Goal: Contribute content: Contribute content

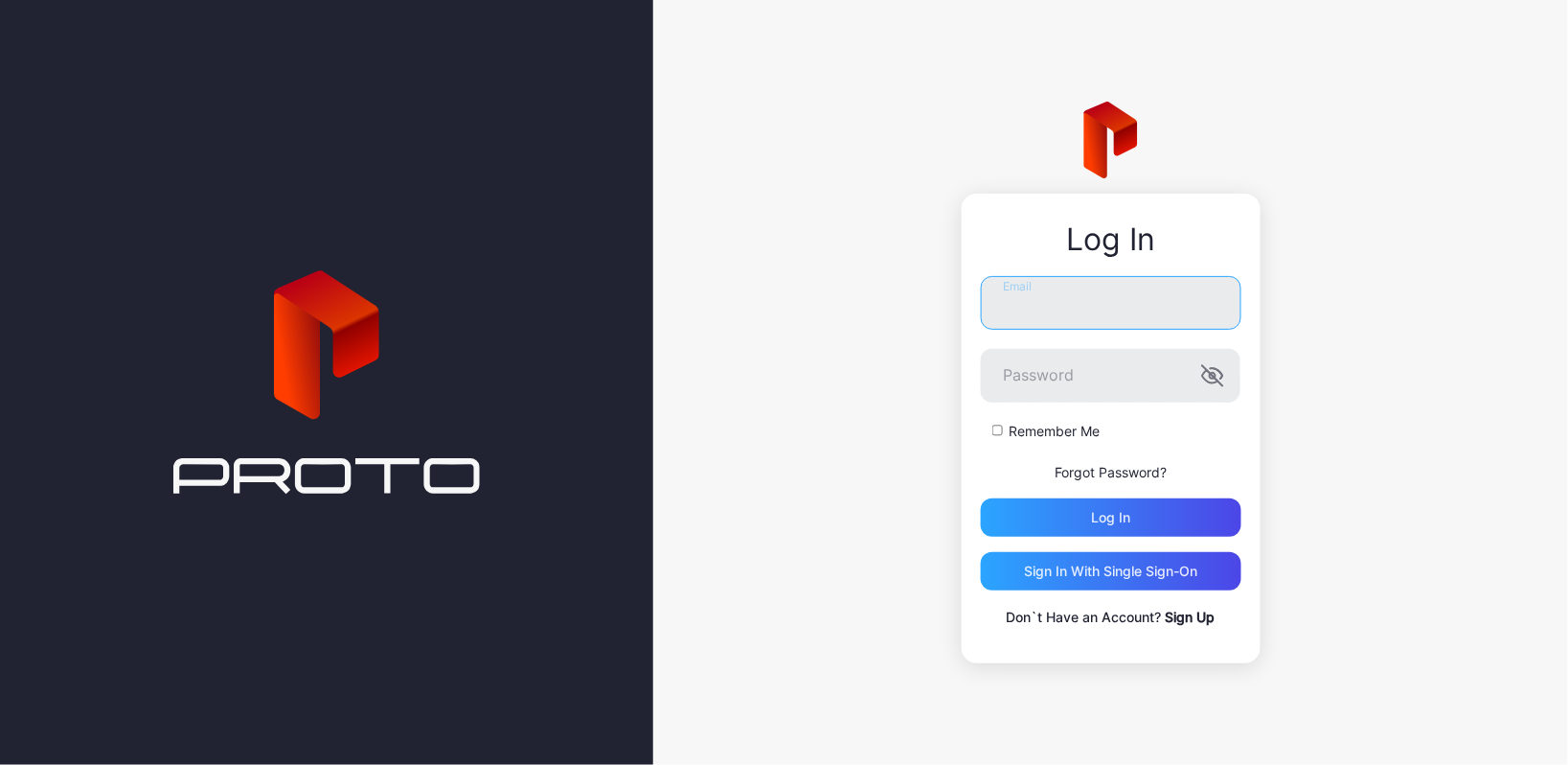
type input "**********"
click at [1111, 518] on button "Log in" at bounding box center [1110, 517] width 260 height 38
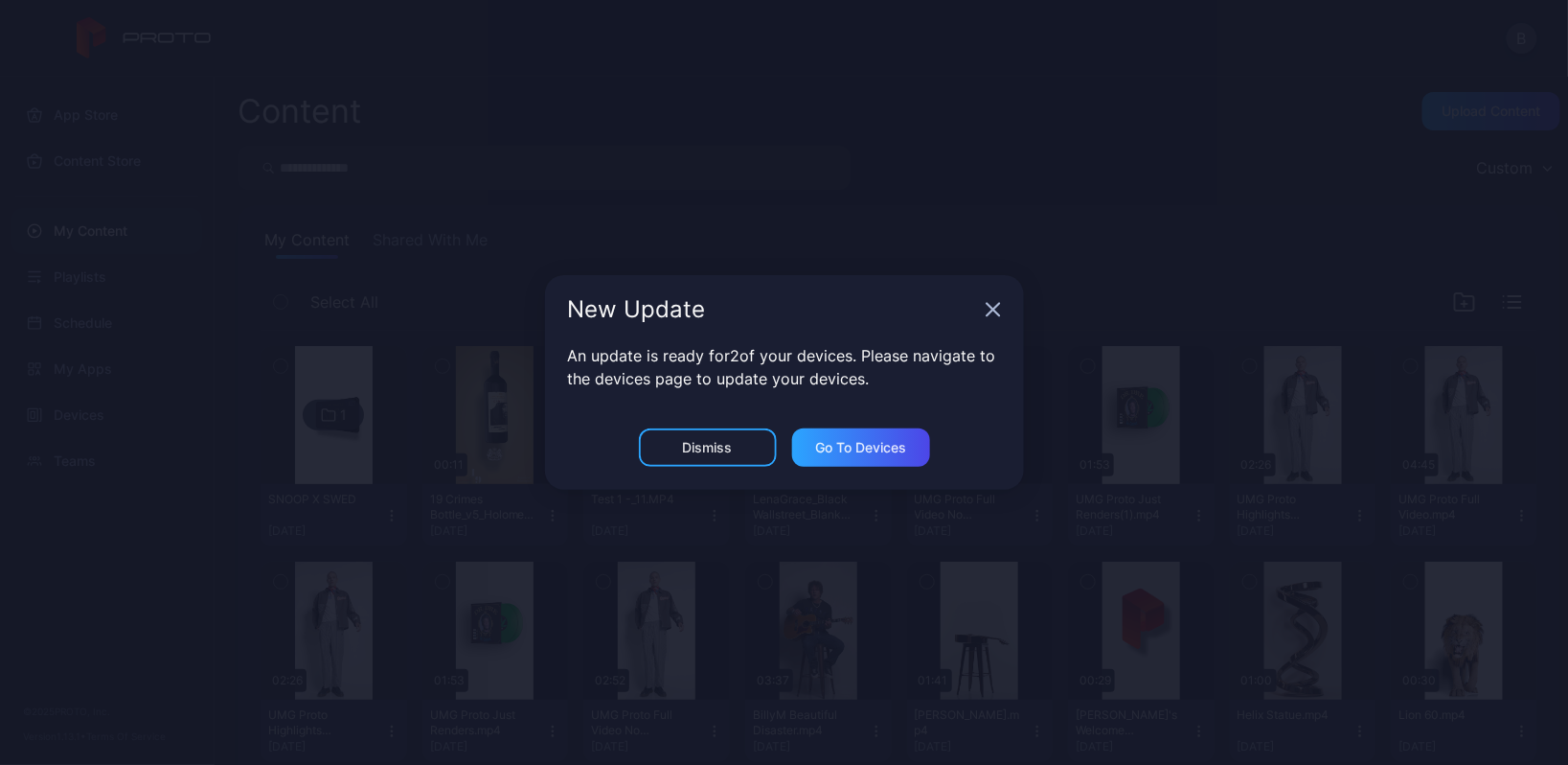
click at [744, 437] on div "Dismiss" at bounding box center [708, 447] width 137 height 38
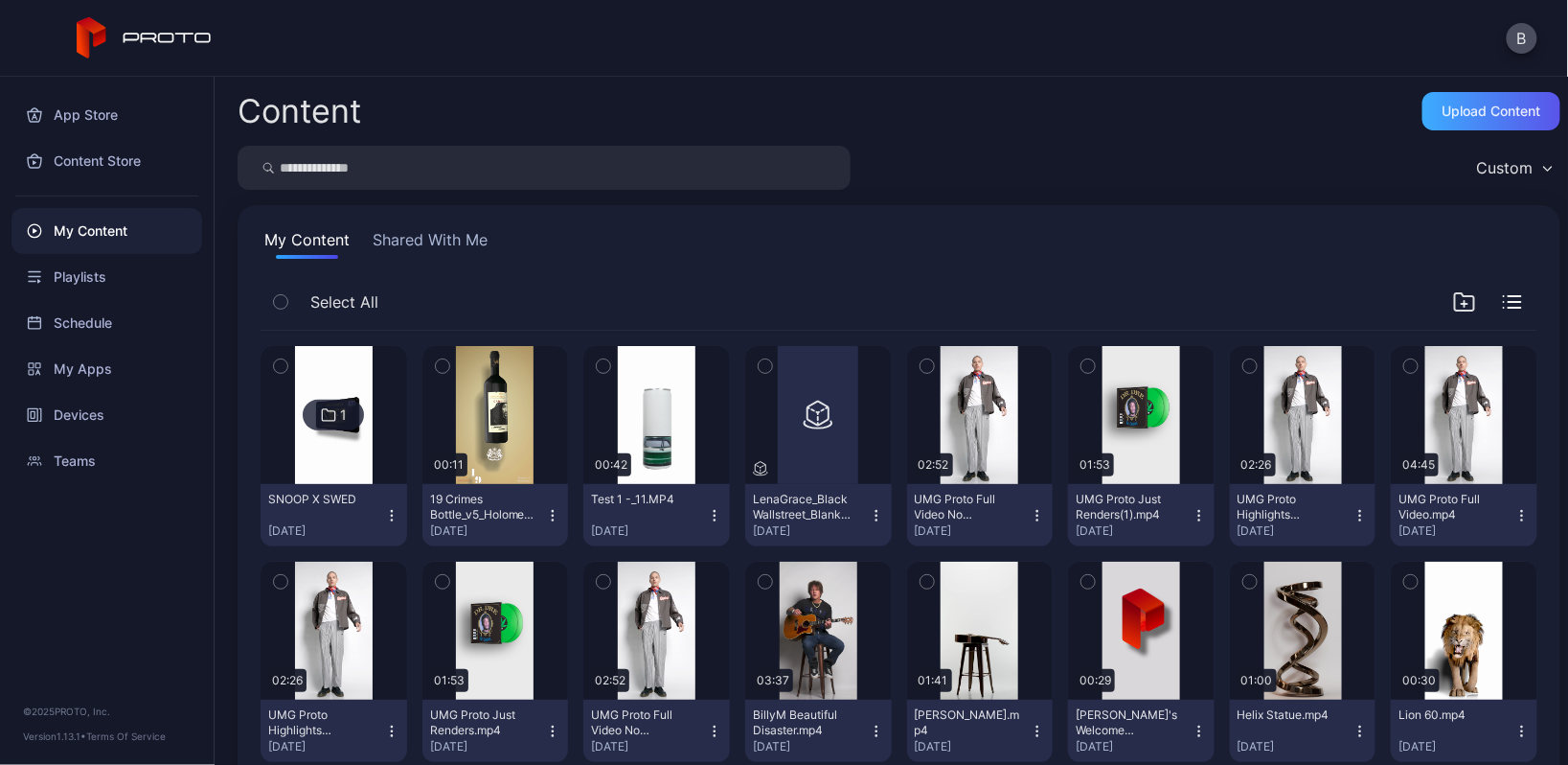
click at [1442, 105] on div "Upload Content" at bounding box center [1491, 111] width 98 height 16
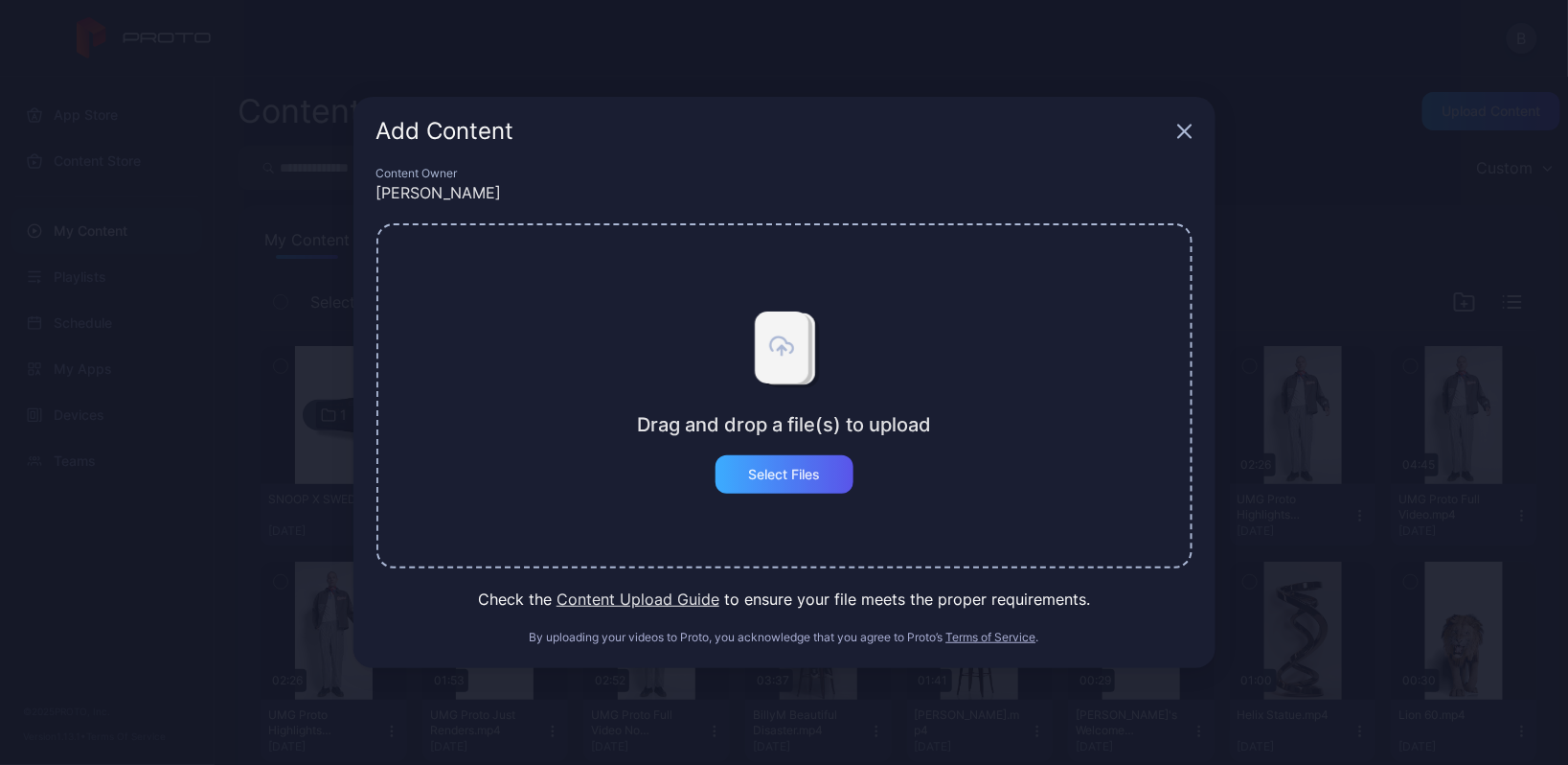
click at [823, 473] on div "Select Files" at bounding box center [784, 473] width 137 height 38
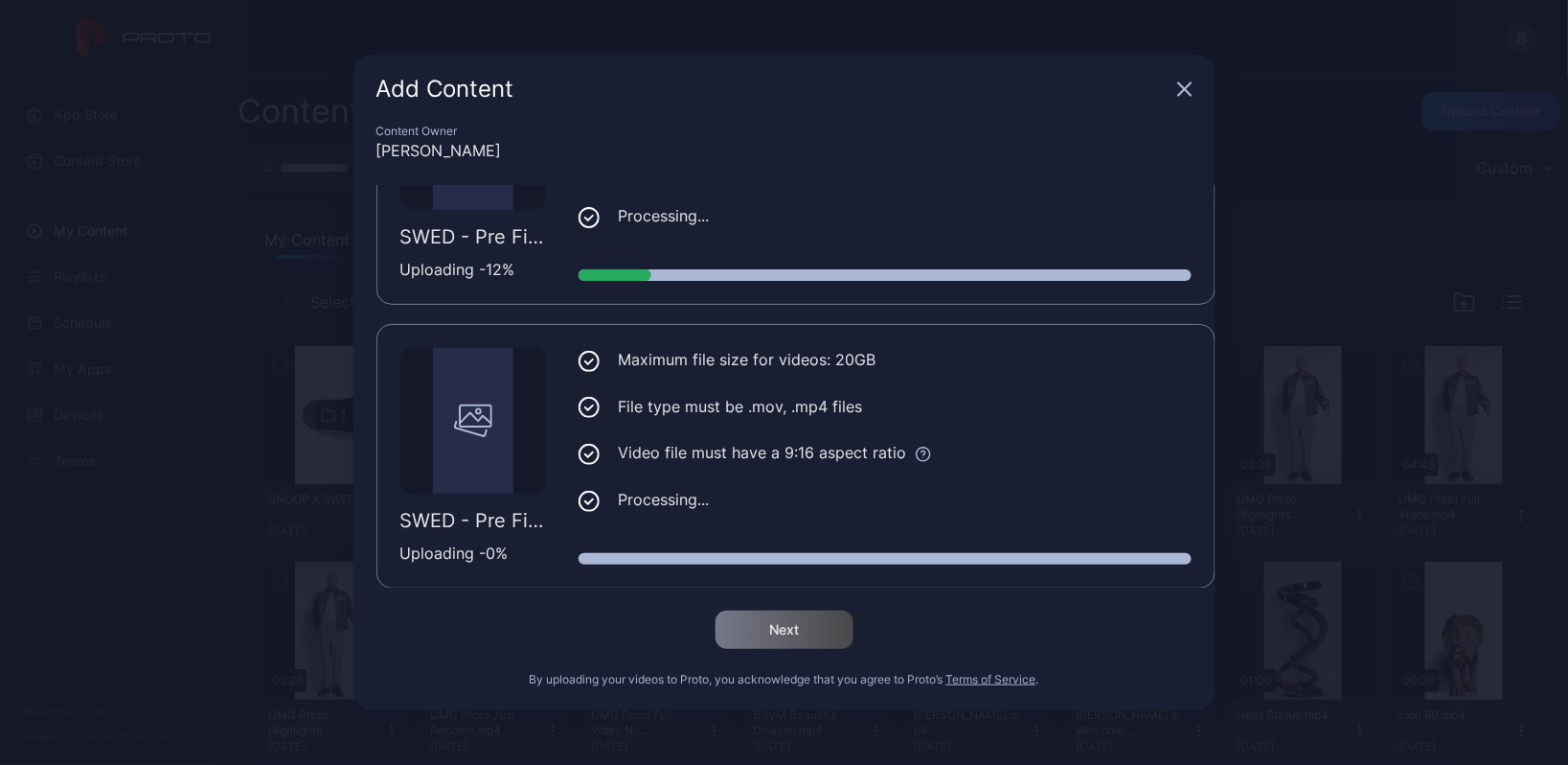
scroll to position [143, 0]
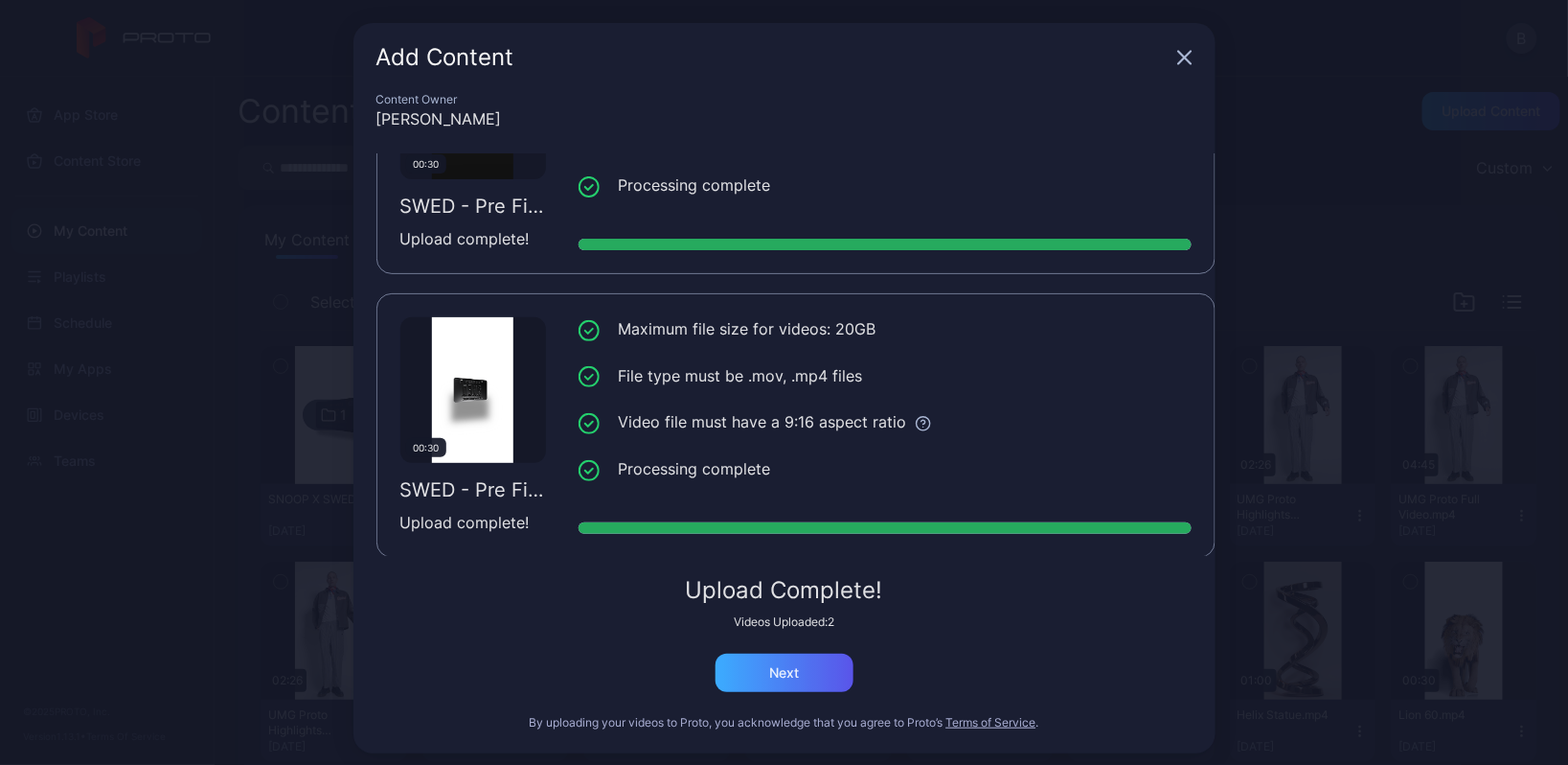
click at [784, 673] on div "Next" at bounding box center [784, 673] width 29 height 16
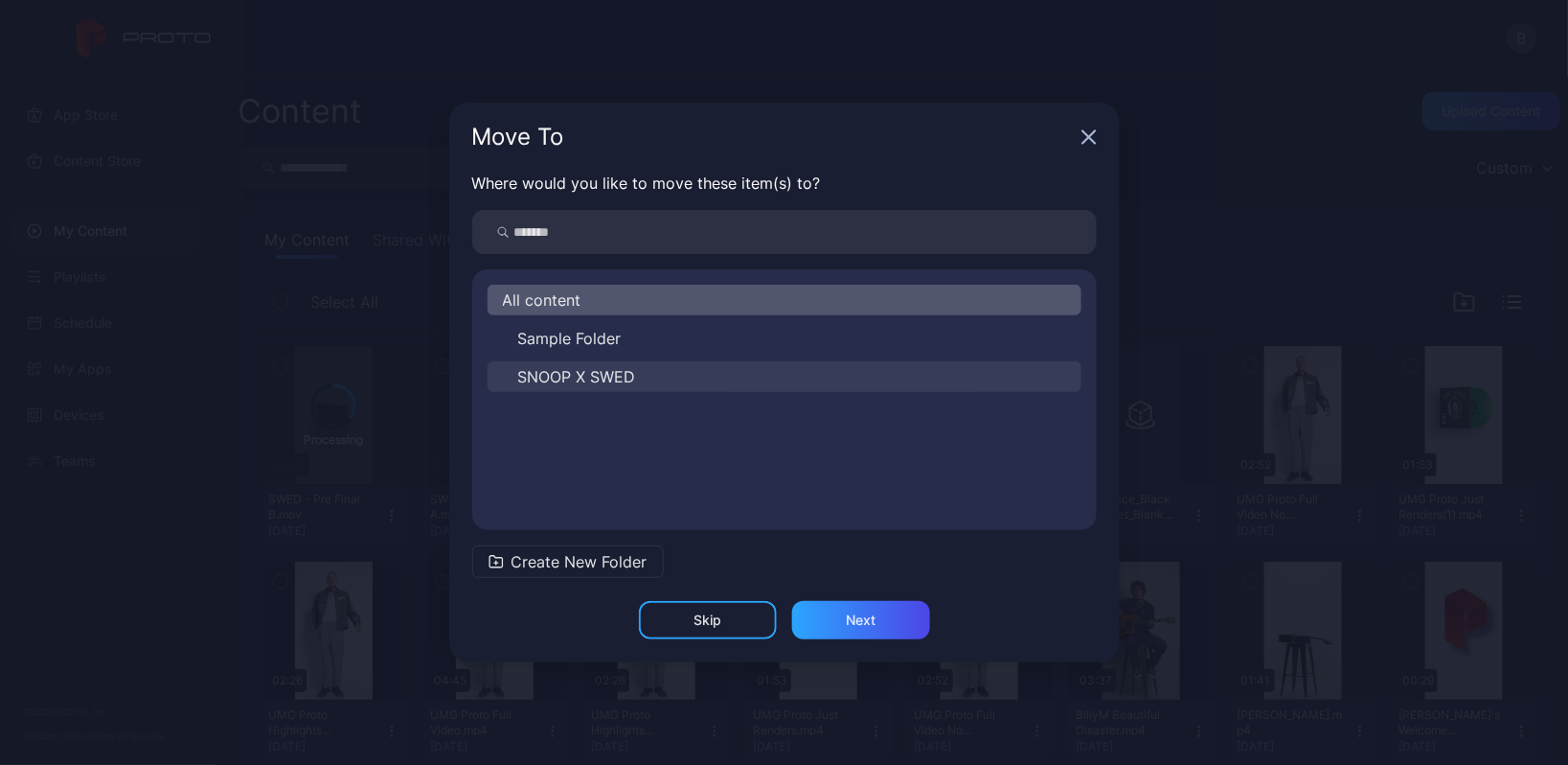
click at [707, 379] on button "SNOOP X SWED" at bounding box center [784, 376] width 594 height 30
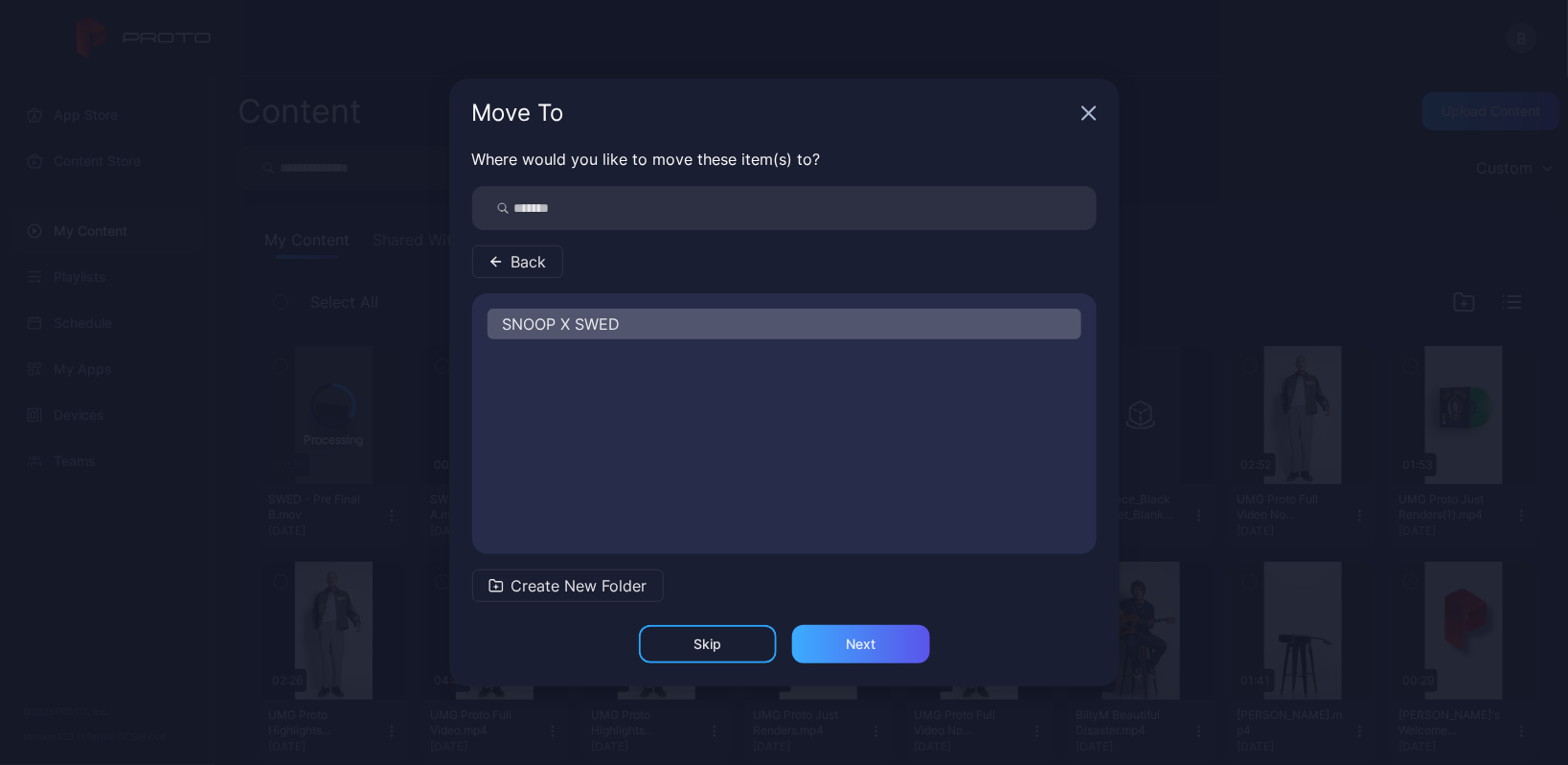
click at [846, 640] on div "Next" at bounding box center [861, 644] width 29 height 16
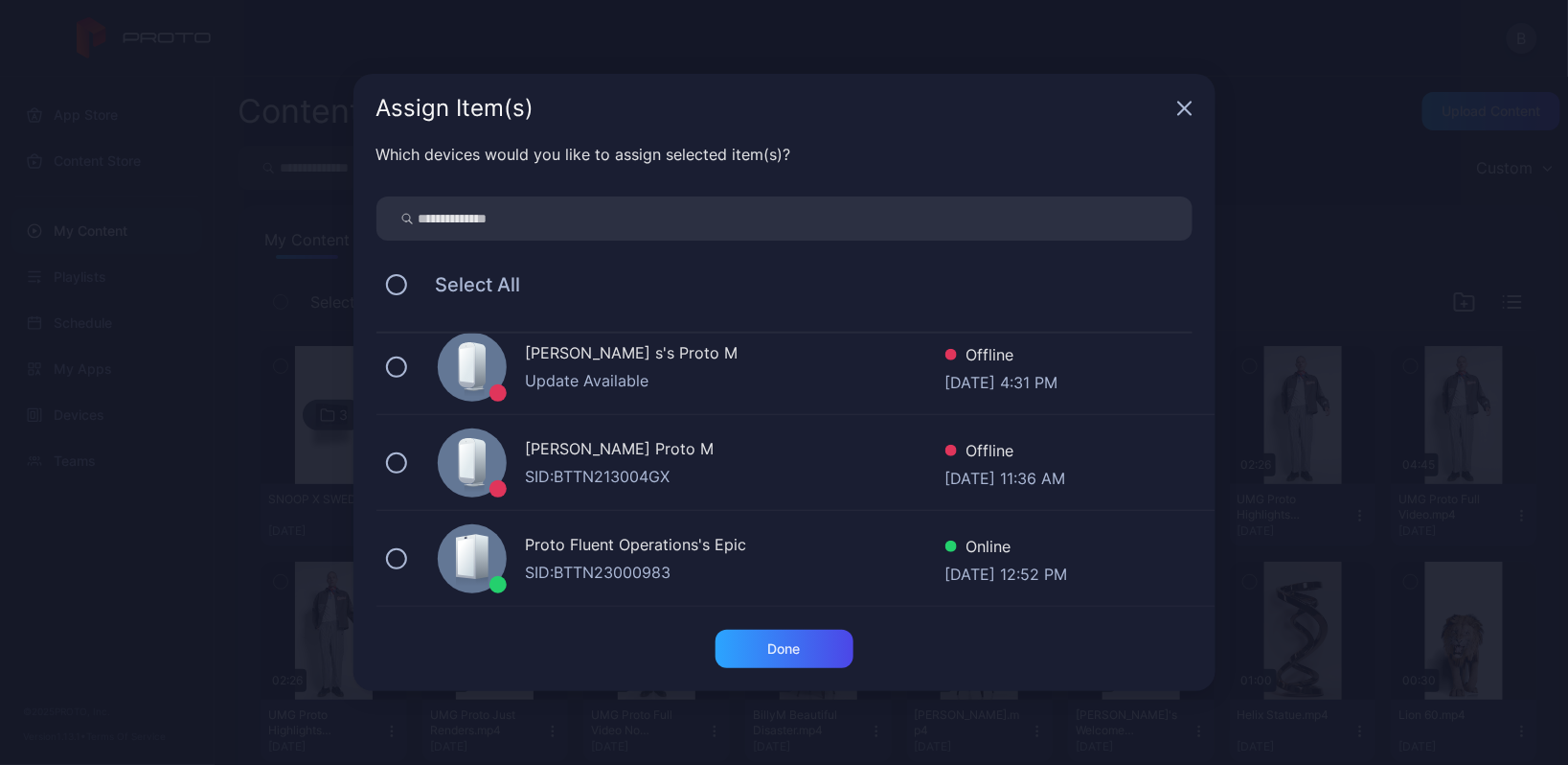
scroll to position [206, 0]
click at [395, 554] on button at bounding box center [396, 558] width 21 height 21
click at [800, 646] on div "Done" at bounding box center [784, 649] width 32 height 16
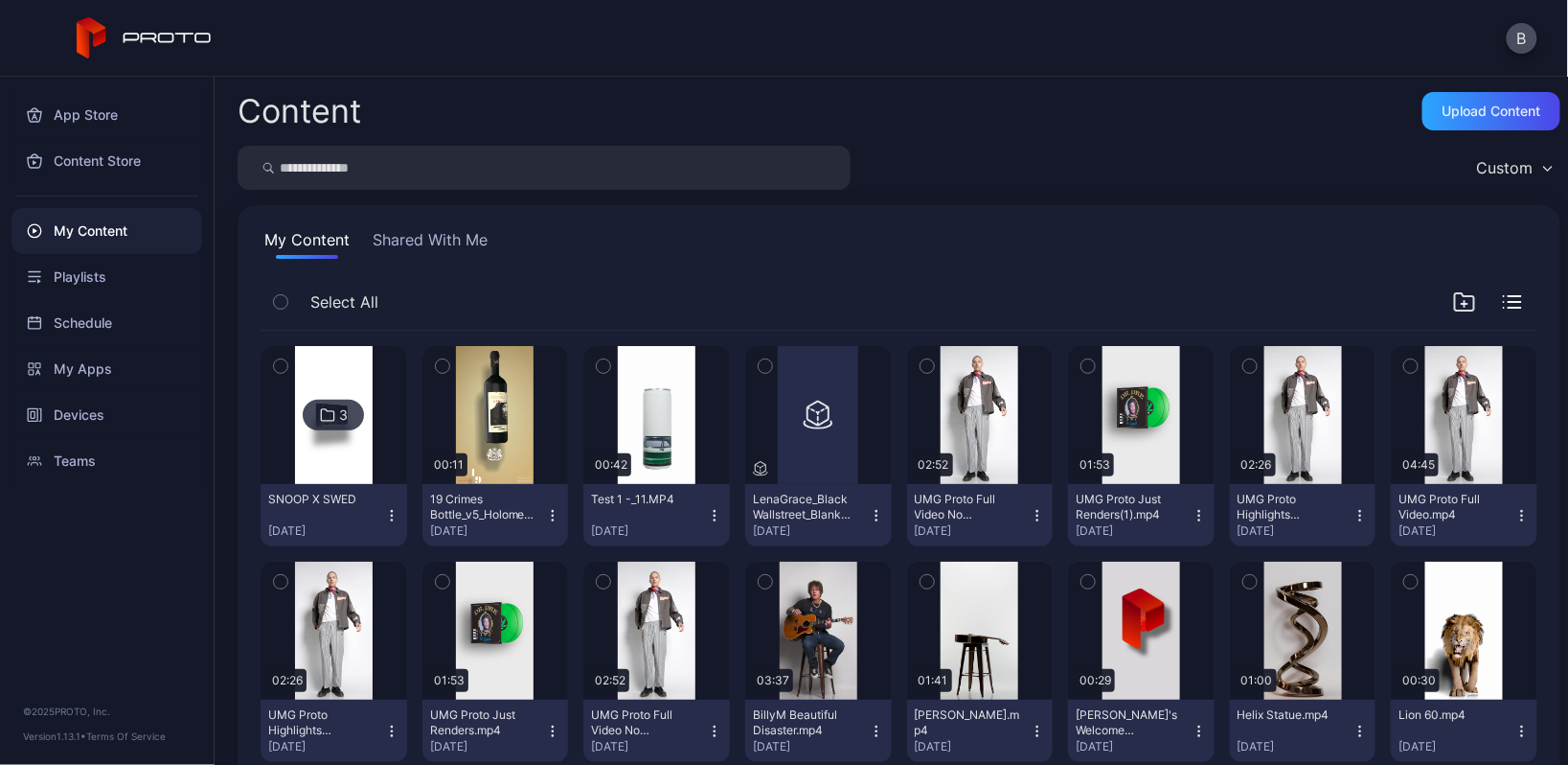
click at [335, 458] on img at bounding box center [334, 414] width 78 height 137
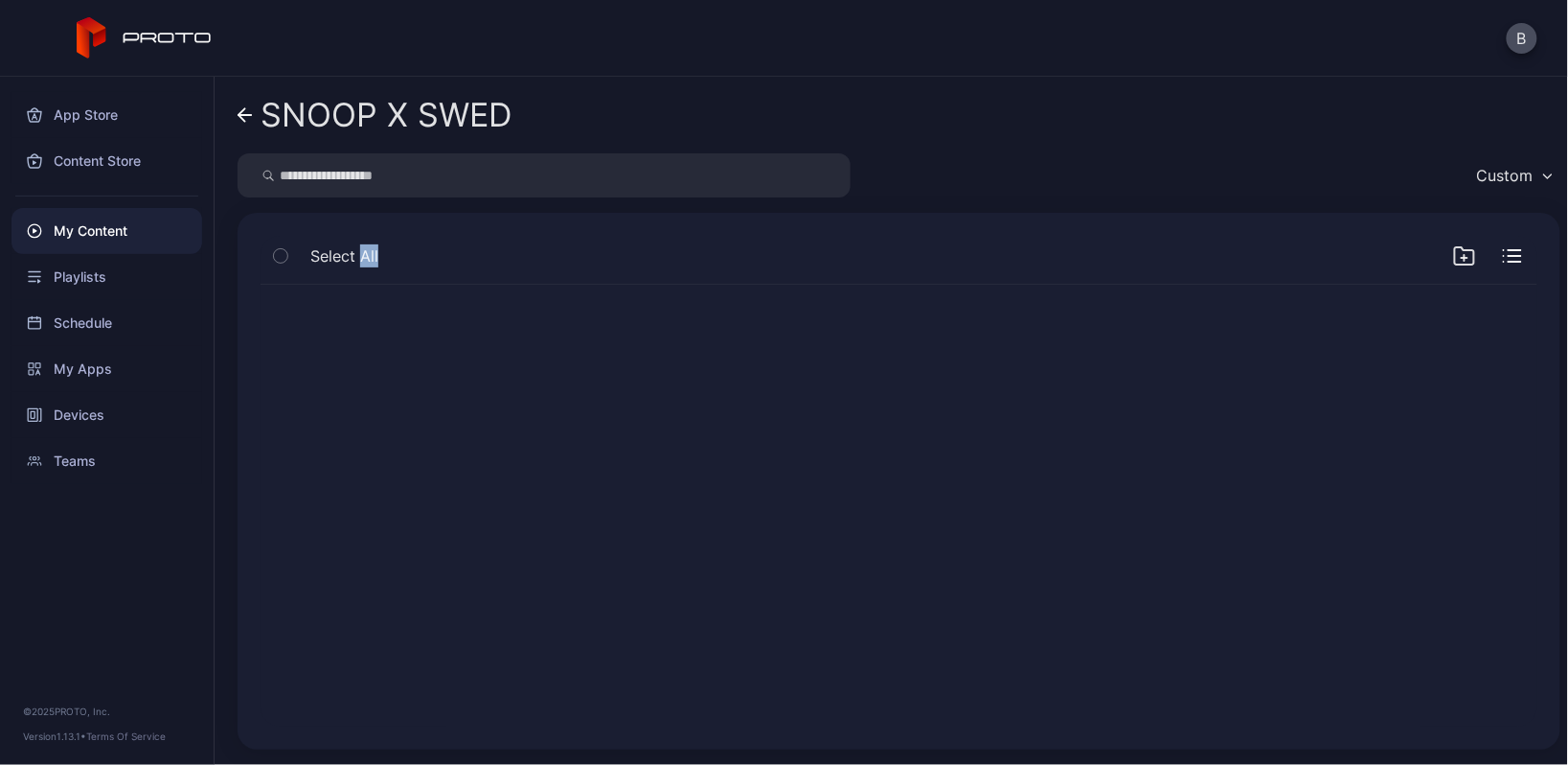
click at [335, 458] on div at bounding box center [899, 505] width 1308 height 472
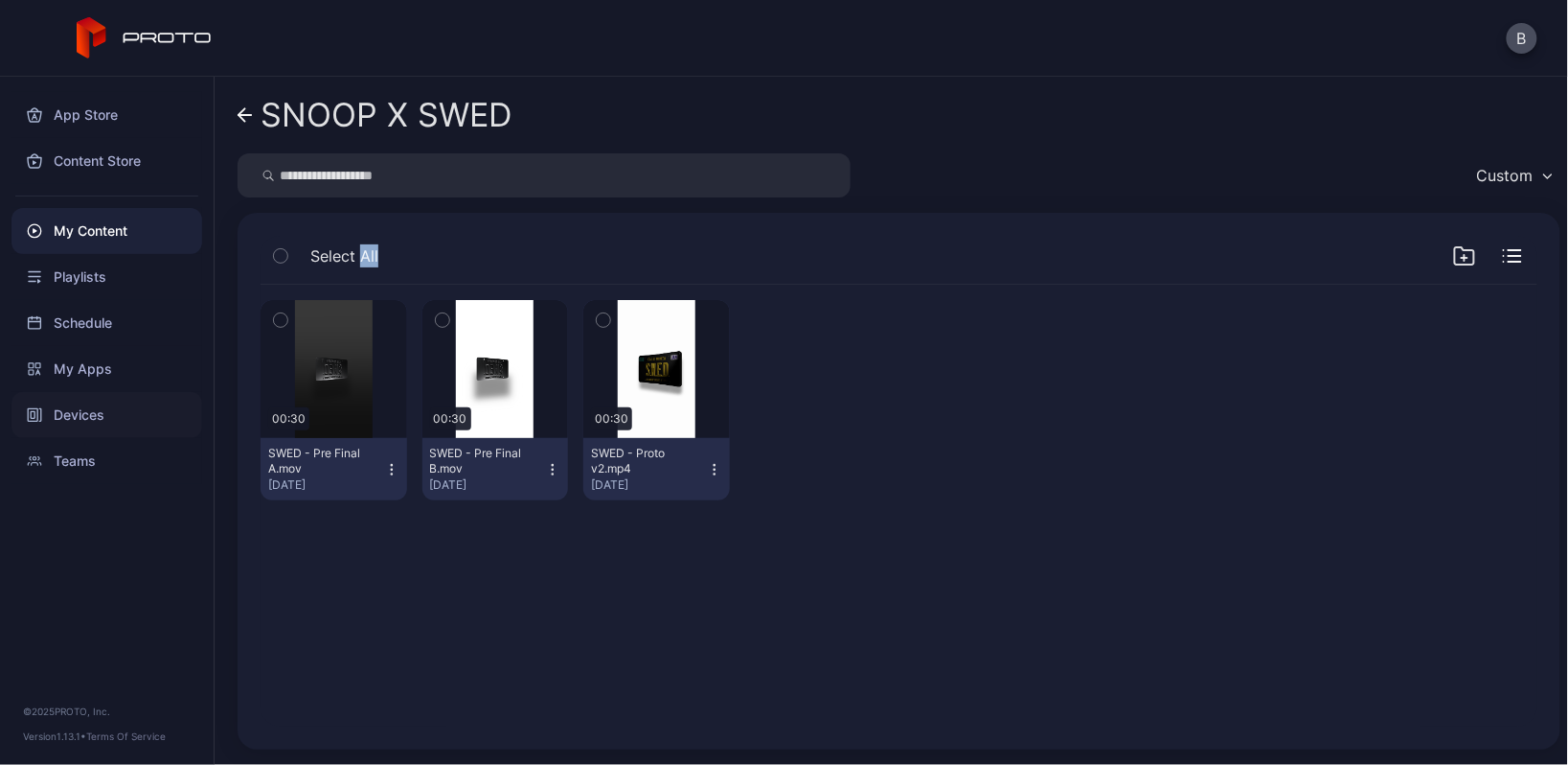
click at [95, 411] on div "Devices" at bounding box center [107, 414] width 190 height 46
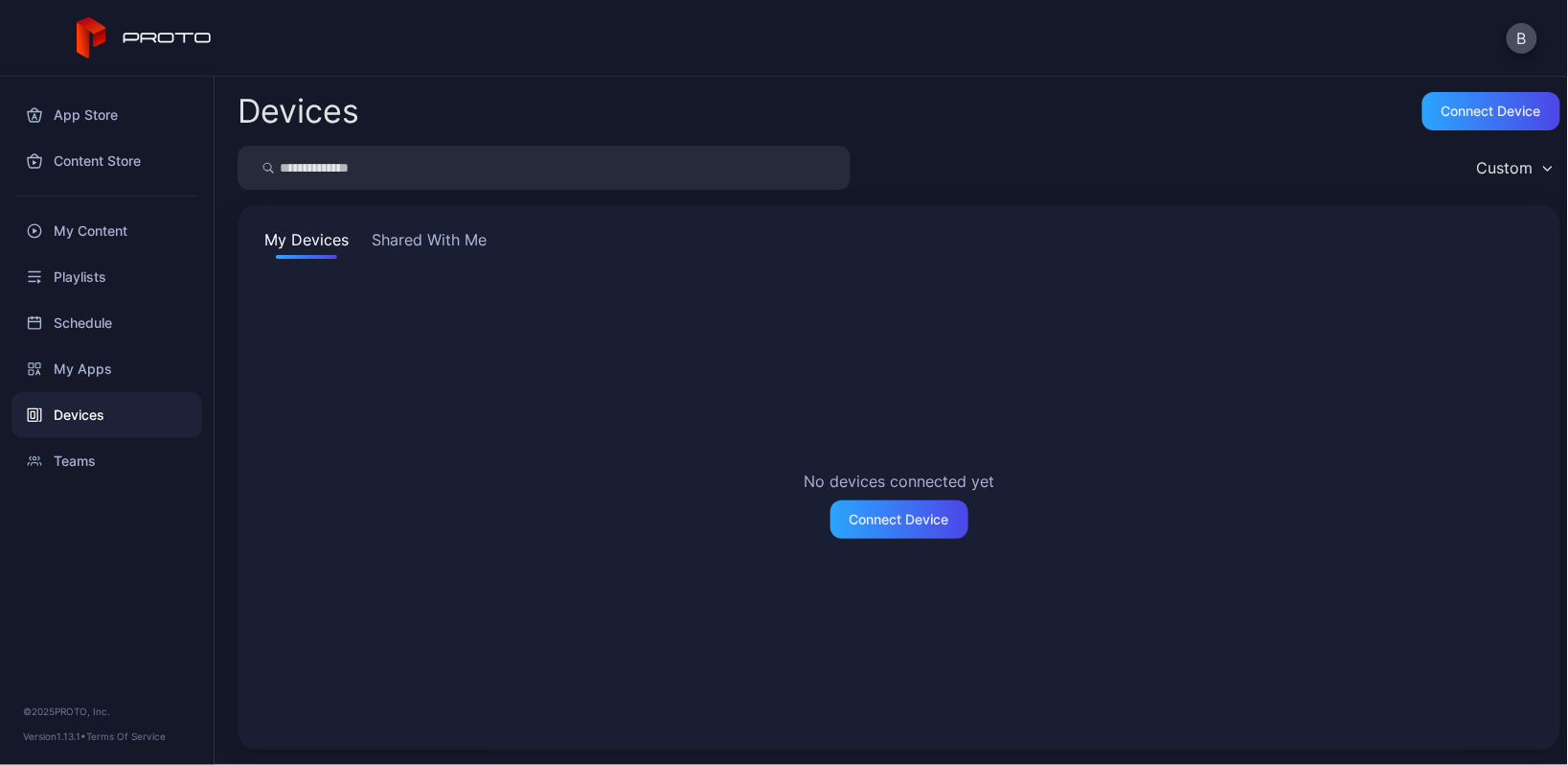
click at [457, 241] on button "Shared With Me" at bounding box center [429, 243] width 123 height 30
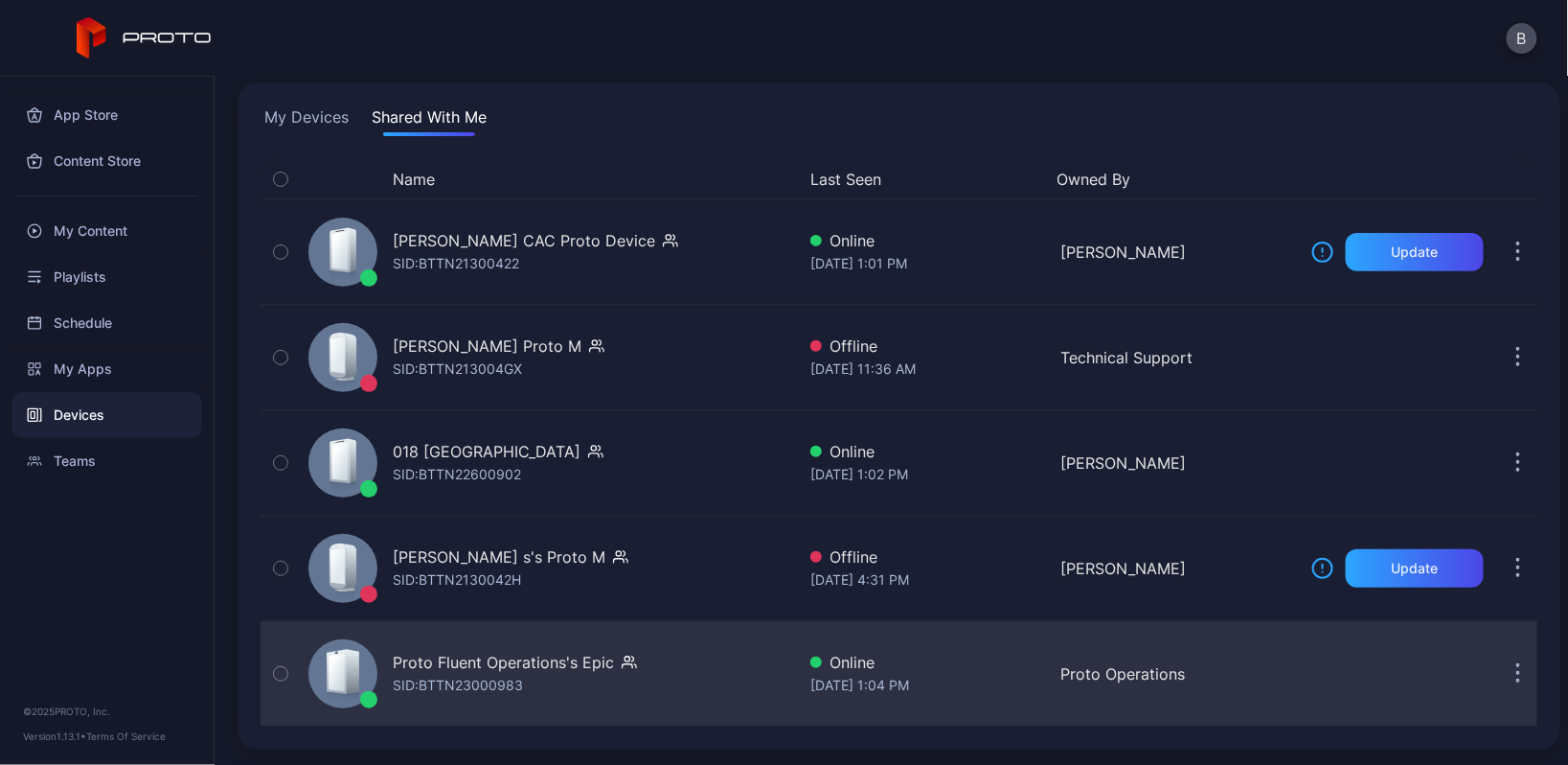
scroll to position [123, 0]
click at [551, 669] on div "Proto Fluent Operations's Epic" at bounding box center [503, 661] width 221 height 23
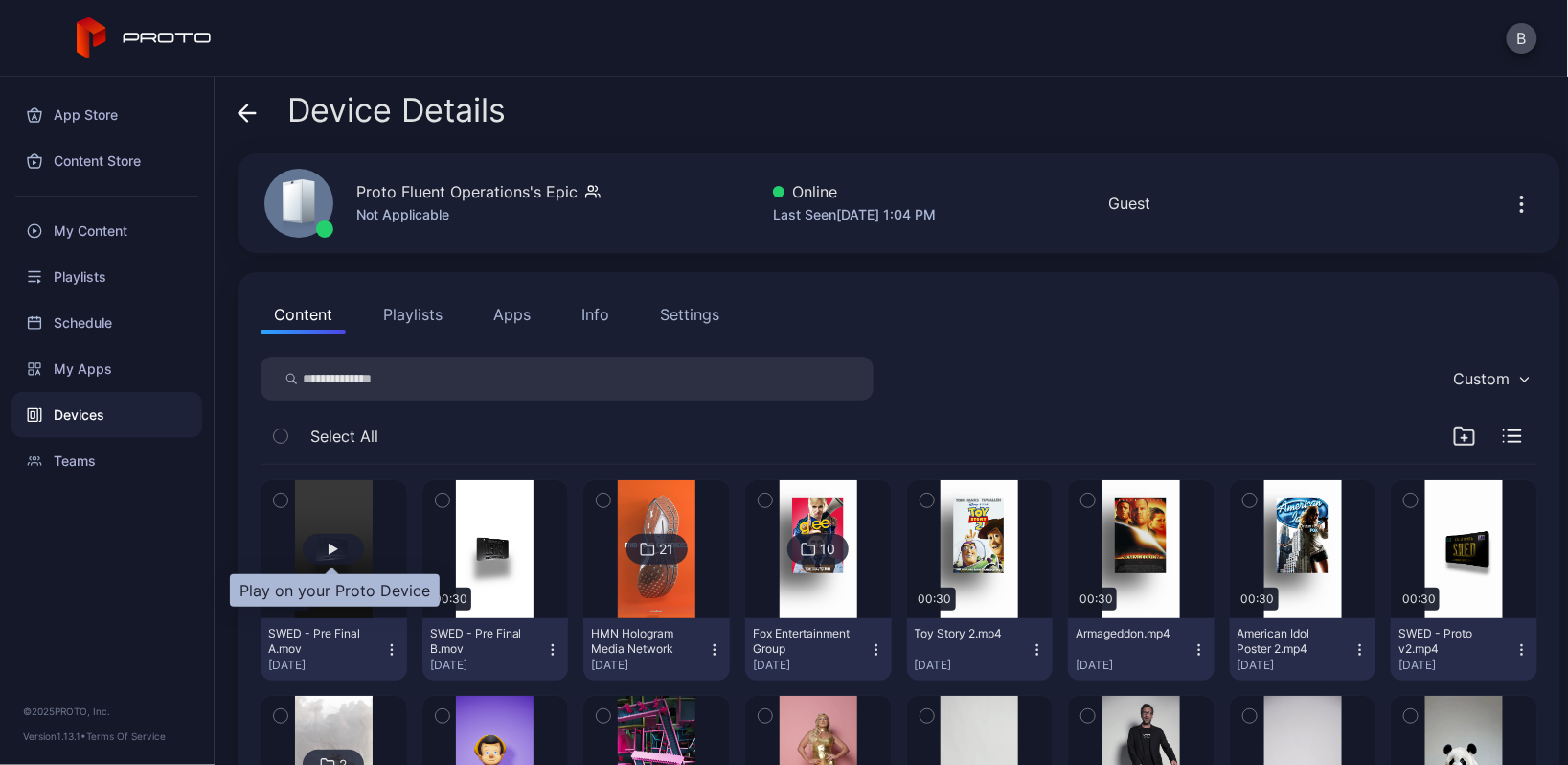
click at [330, 535] on div "button" at bounding box center [333, 548] width 61 height 30
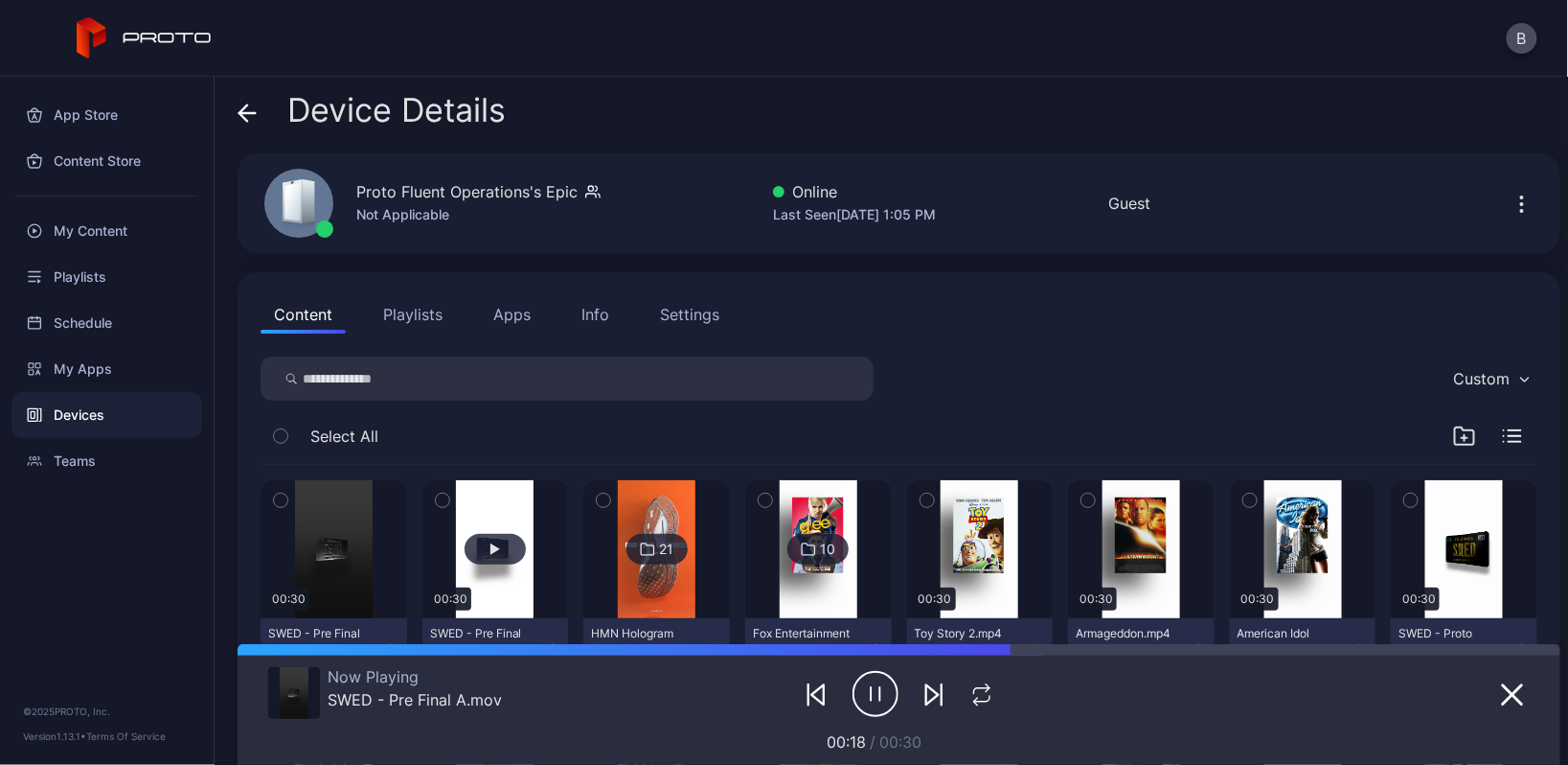
click at [476, 514] on button "button" at bounding box center [495, 549] width 146 height 137
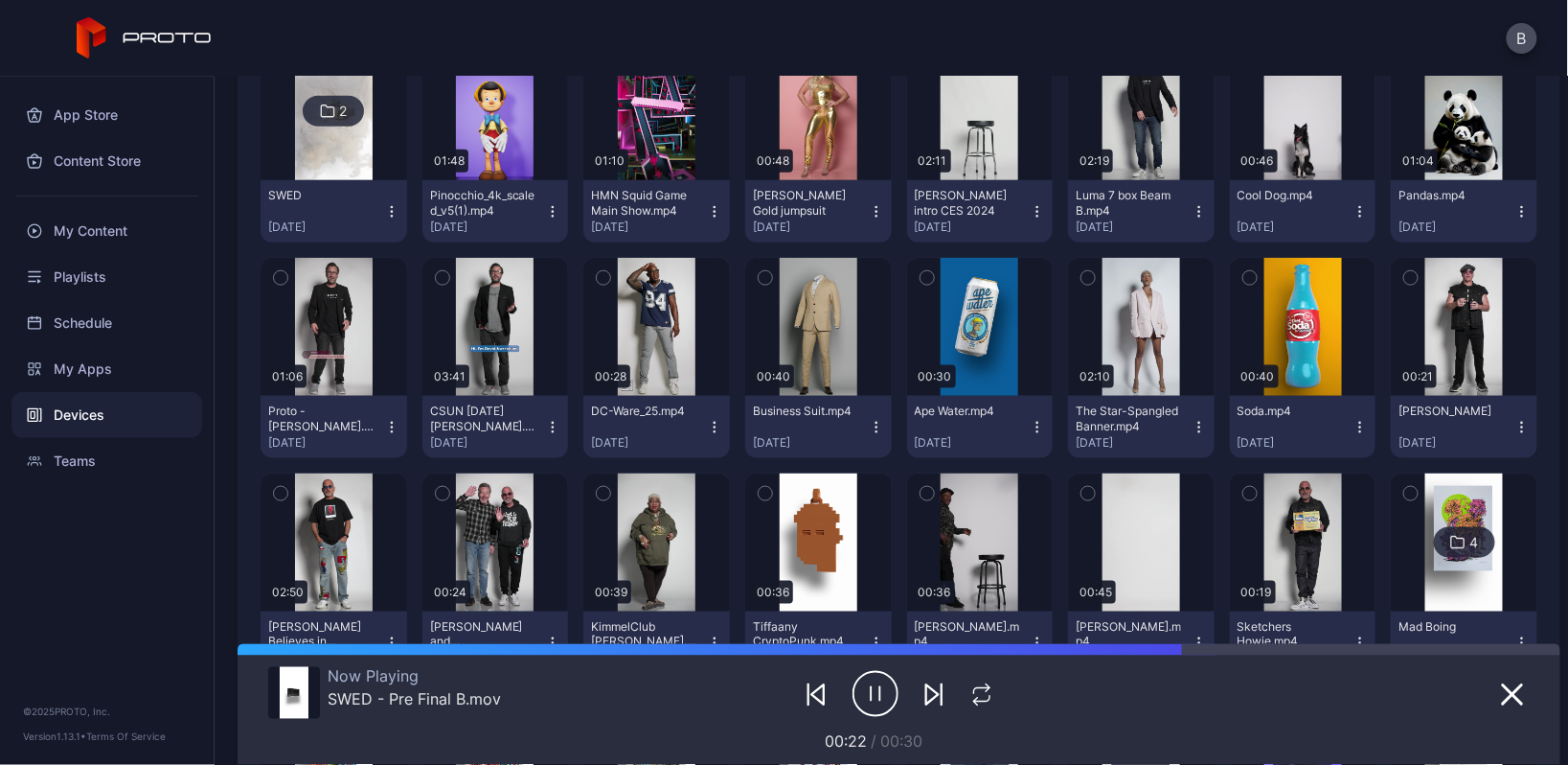
scroll to position [656, 0]
